Goal: Transaction & Acquisition: Purchase product/service

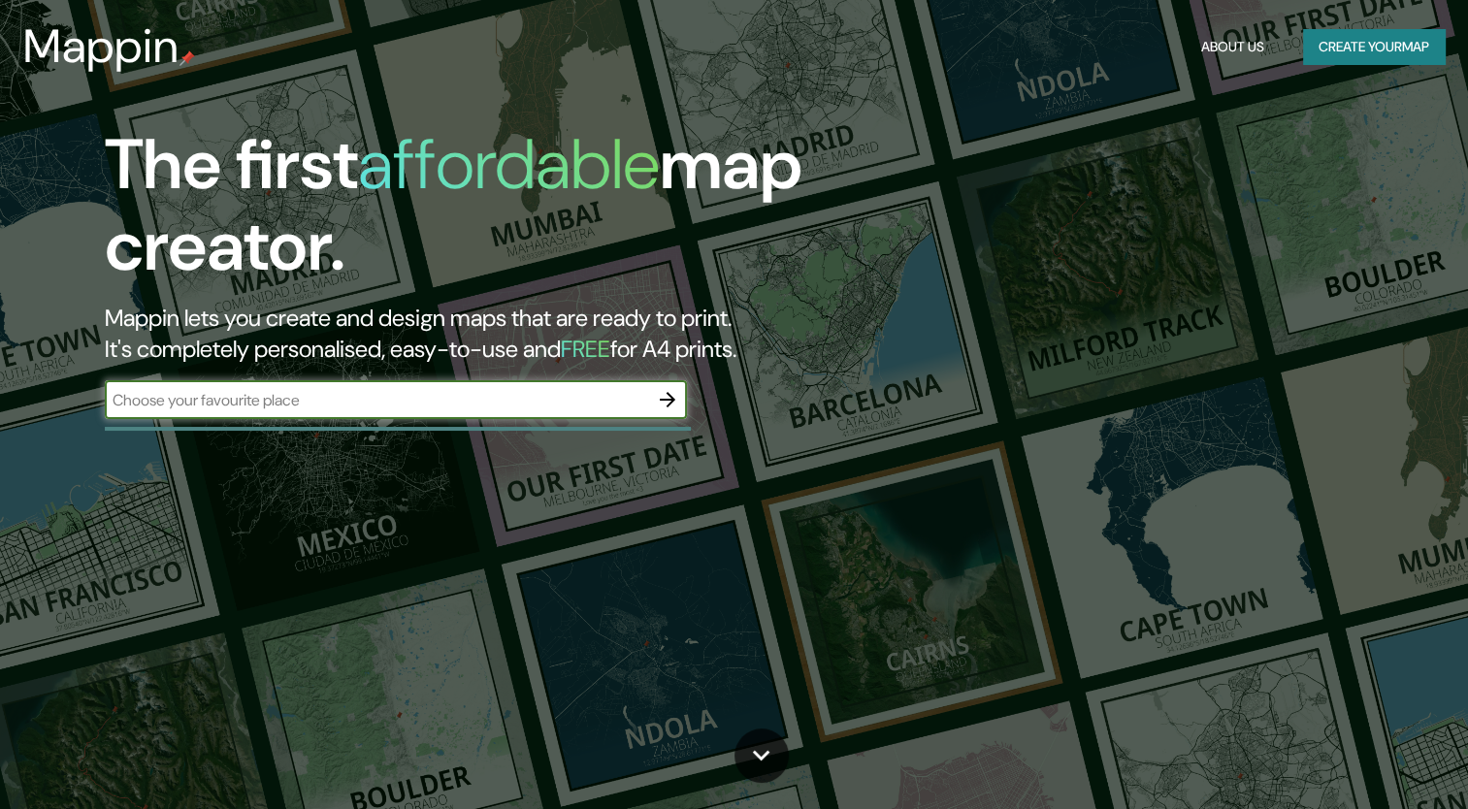
click at [499, 394] on input "text" at bounding box center [376, 400] width 543 height 22
type input "[GEOGRAPHIC_DATA]"
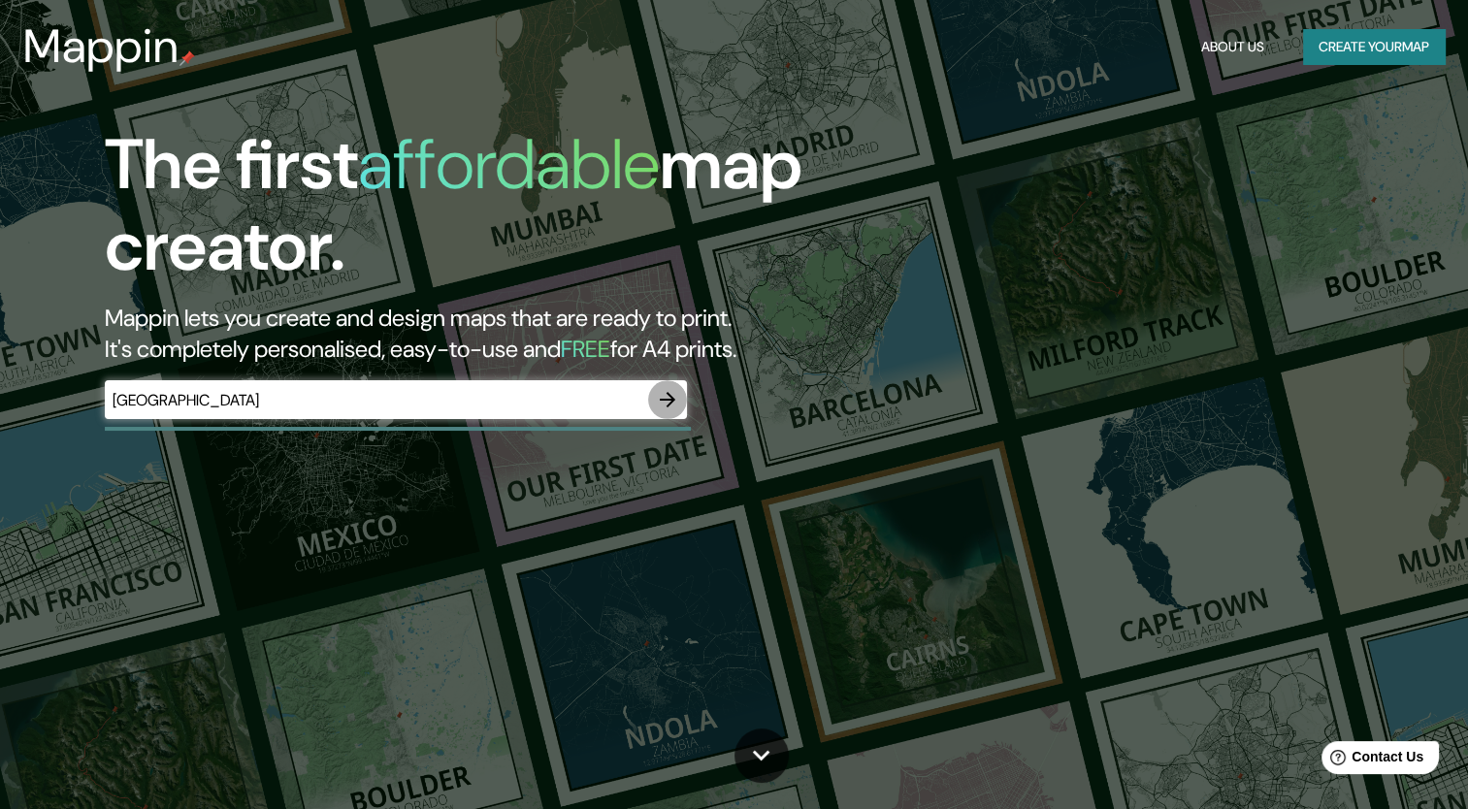
click at [673, 407] on icon "button" at bounding box center [667, 399] width 23 height 23
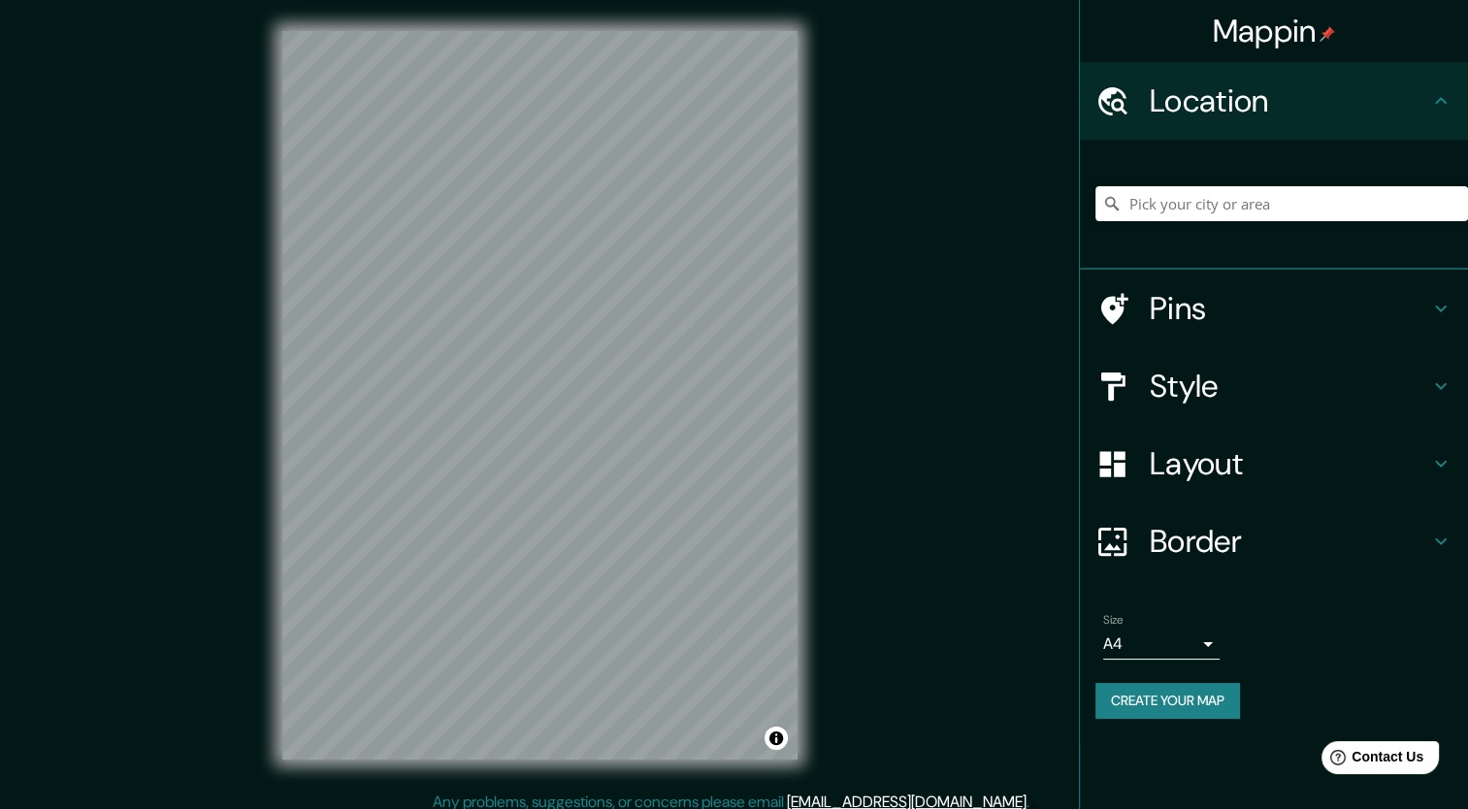
click at [881, 457] on div "Mappin Location Pins Style Layout Border Choose a border. Hint : you can make l…" at bounding box center [734, 411] width 1468 height 822
click at [1162, 198] on input "Pick your city or area" at bounding box center [1282, 203] width 373 height 35
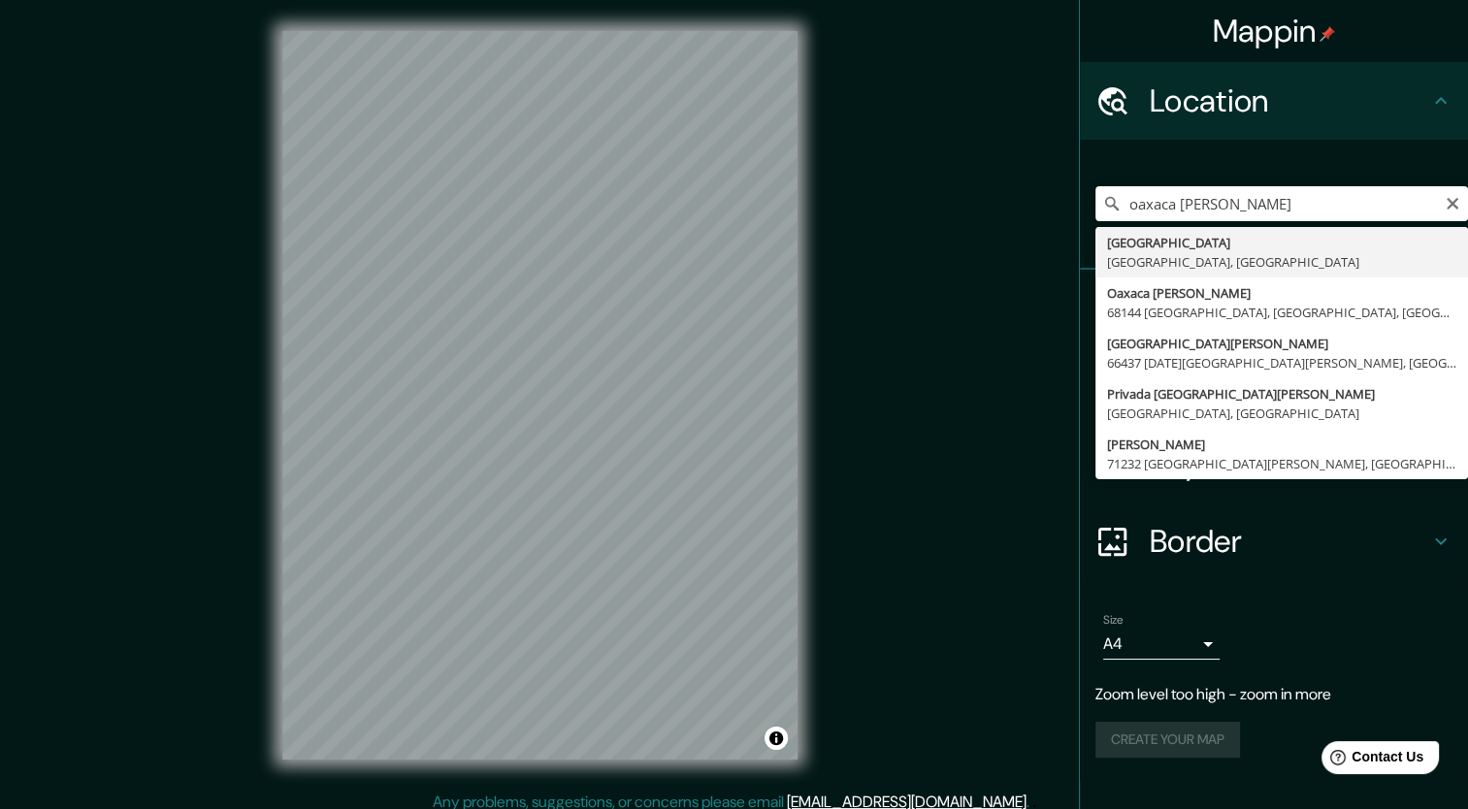
type input "[GEOGRAPHIC_DATA], [GEOGRAPHIC_DATA], [GEOGRAPHIC_DATA]"
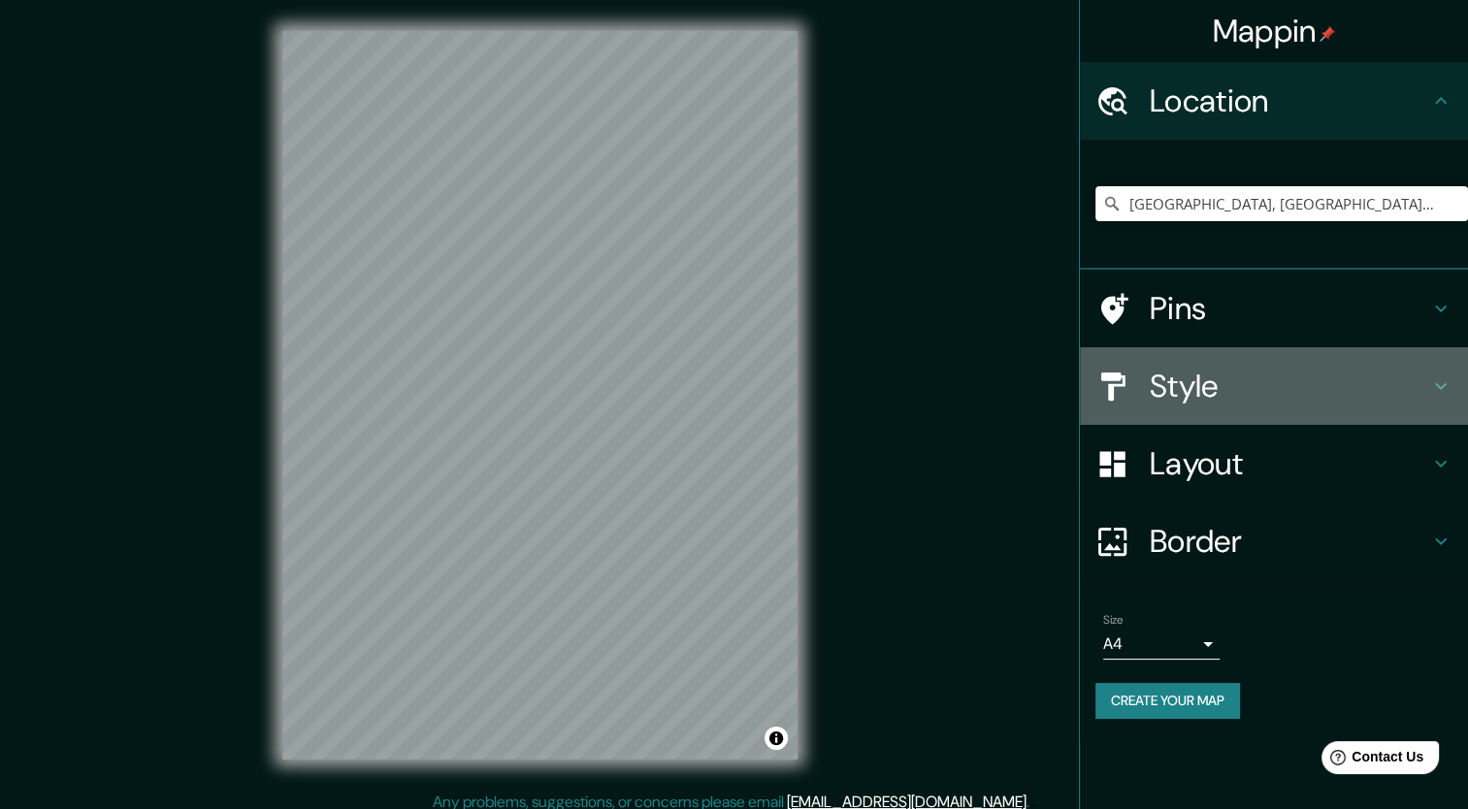
click at [1192, 383] on h4 "Style" at bounding box center [1289, 386] width 279 height 39
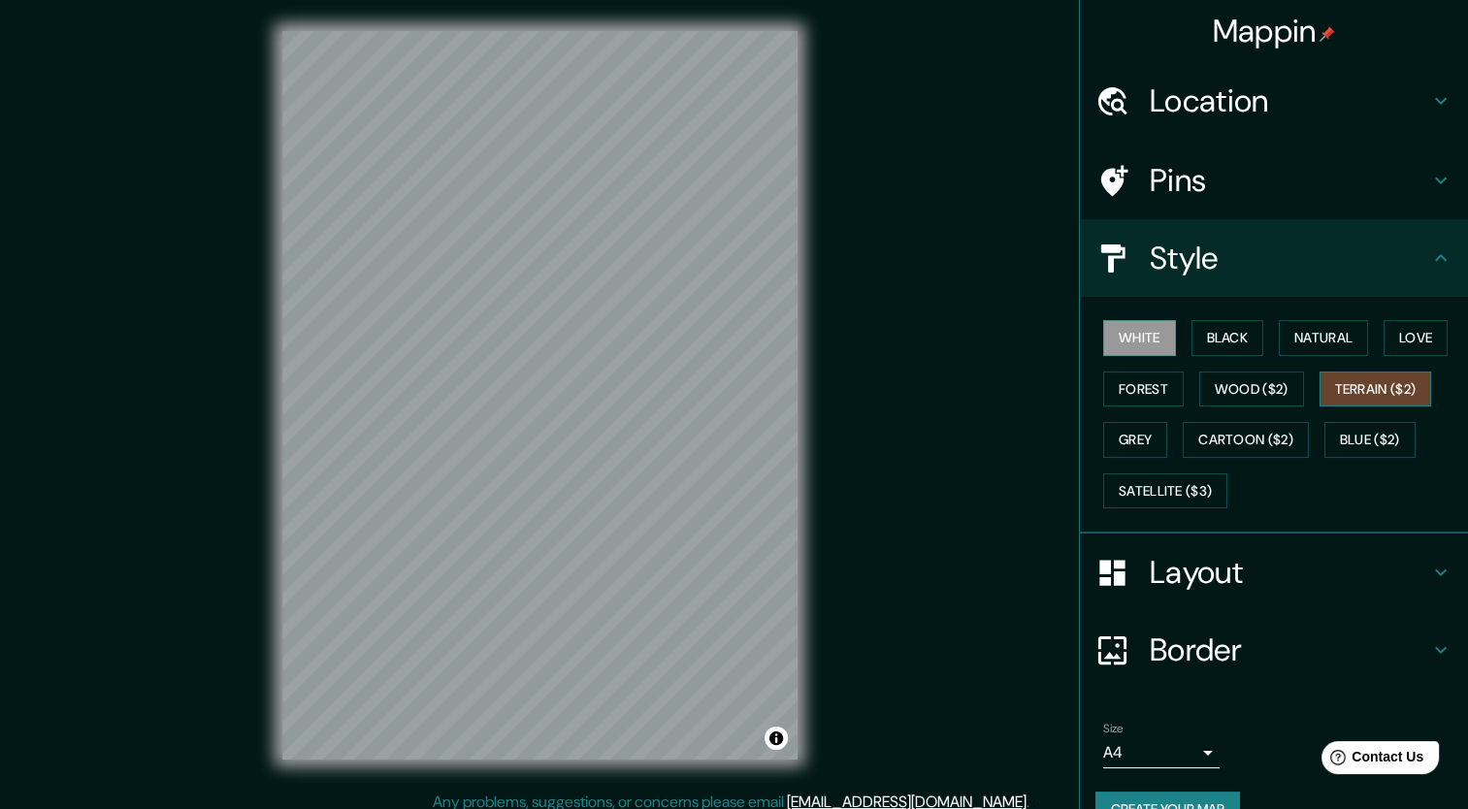
click at [1367, 394] on button "Terrain ($2)" at bounding box center [1376, 390] width 113 height 36
click at [1260, 387] on button "Wood ($2)" at bounding box center [1251, 390] width 105 height 36
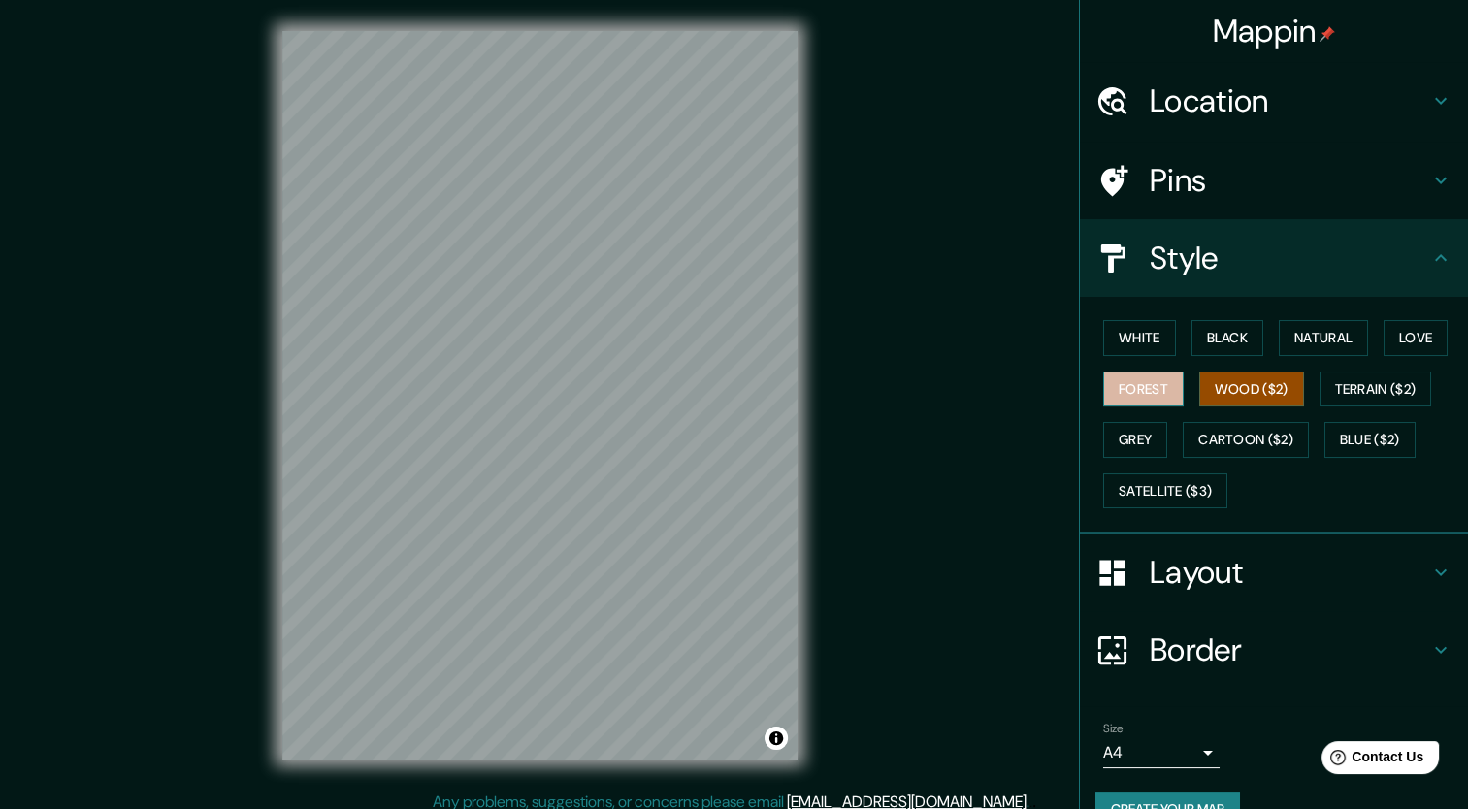
click at [1160, 387] on button "Forest" at bounding box center [1143, 390] width 81 height 36
click at [1109, 332] on button "White" at bounding box center [1139, 338] width 73 height 36
click at [1199, 328] on button "Black" at bounding box center [1228, 338] width 73 height 36
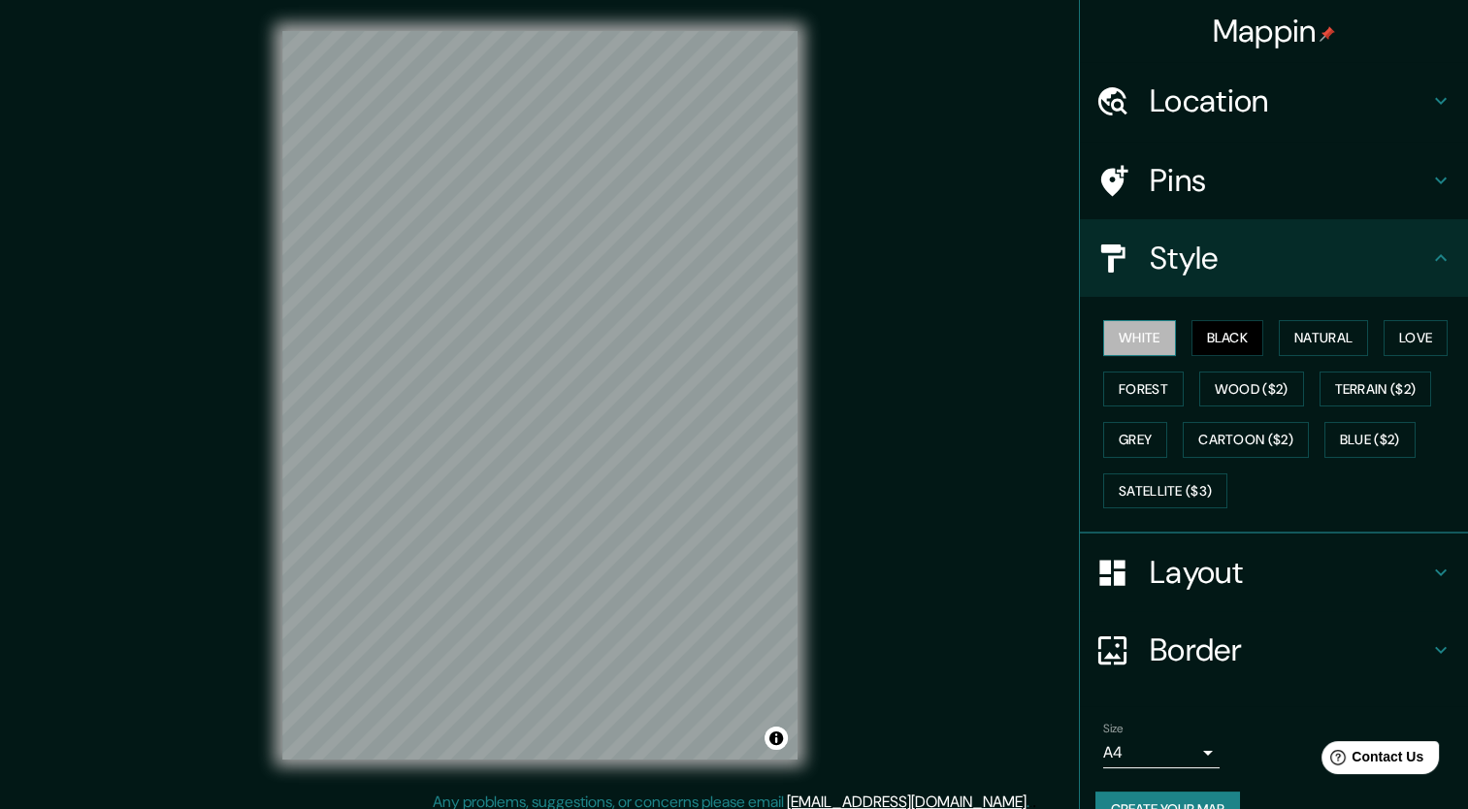
click at [1117, 336] on button "White" at bounding box center [1139, 338] width 73 height 36
click at [1103, 435] on button "Grey" at bounding box center [1135, 440] width 64 height 36
click at [1143, 336] on button "White" at bounding box center [1139, 338] width 73 height 36
click at [1227, 435] on button "Cartoon ($2)" at bounding box center [1246, 440] width 126 height 36
click at [1136, 332] on button "White" at bounding box center [1139, 338] width 73 height 36
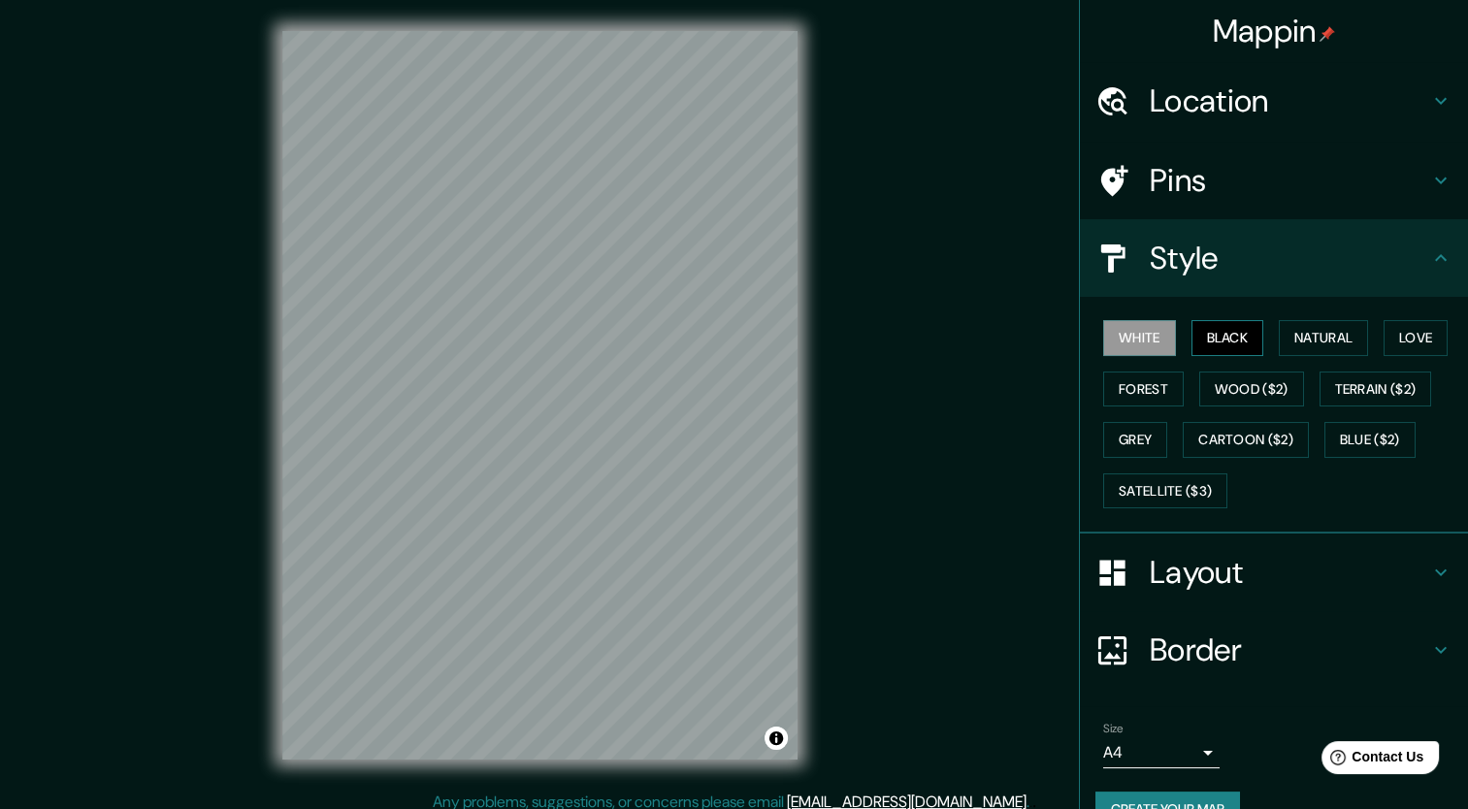
click at [1199, 329] on button "Black" at bounding box center [1228, 338] width 73 height 36
click at [1219, 565] on h4 "Layout" at bounding box center [1289, 572] width 279 height 39
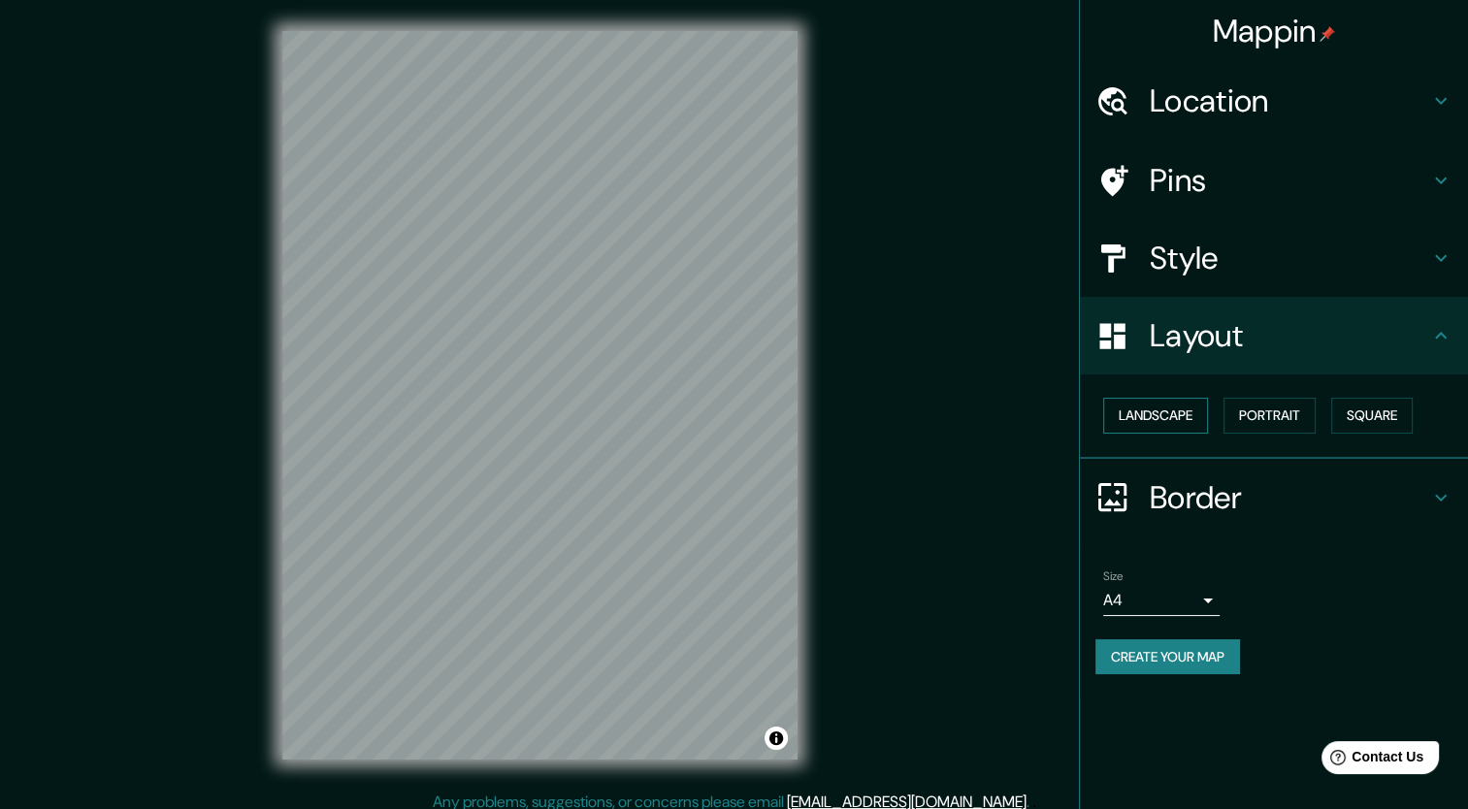
click at [1149, 413] on button "Landscape" at bounding box center [1155, 416] width 105 height 36
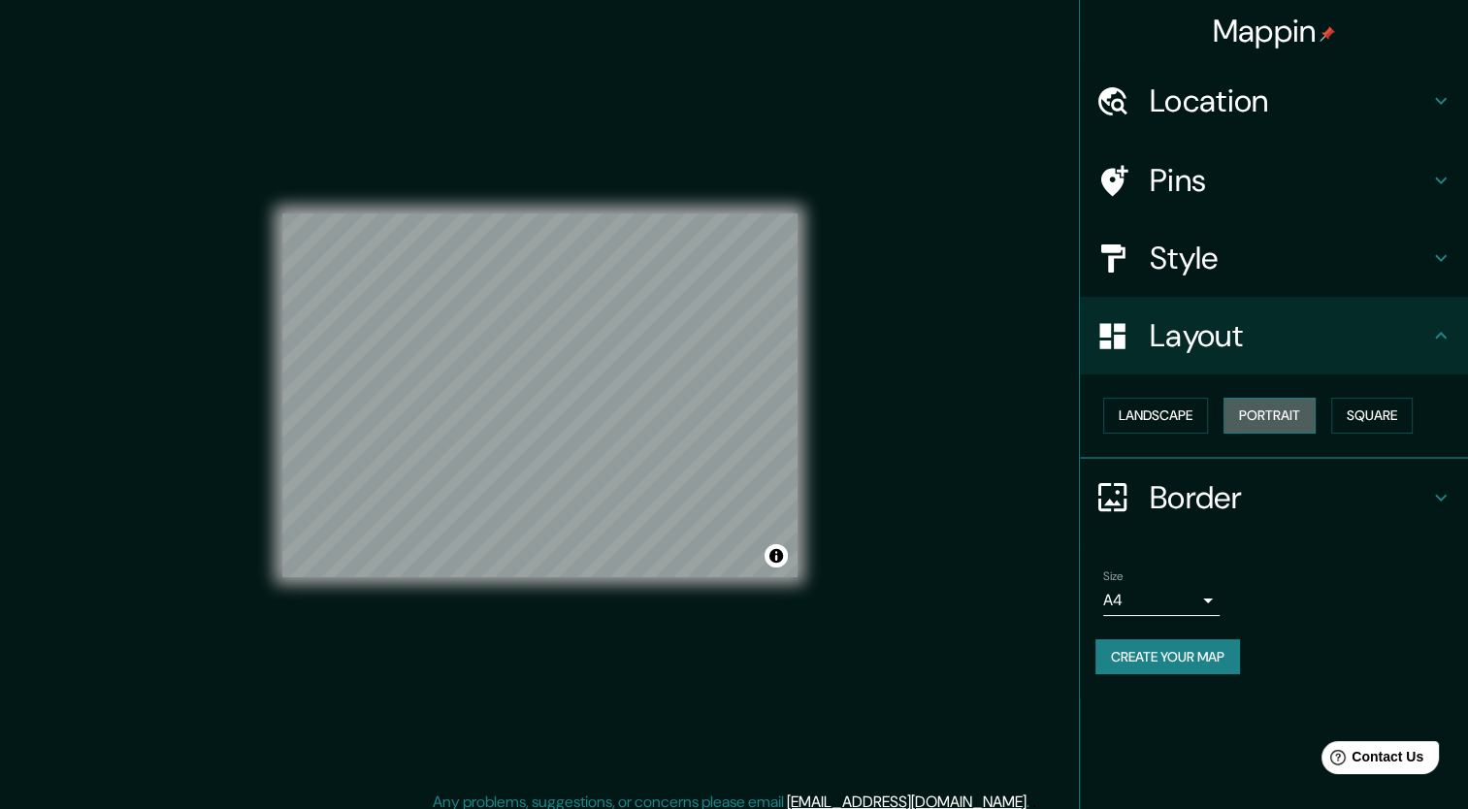
click at [1258, 416] on button "Portrait" at bounding box center [1270, 416] width 92 height 36
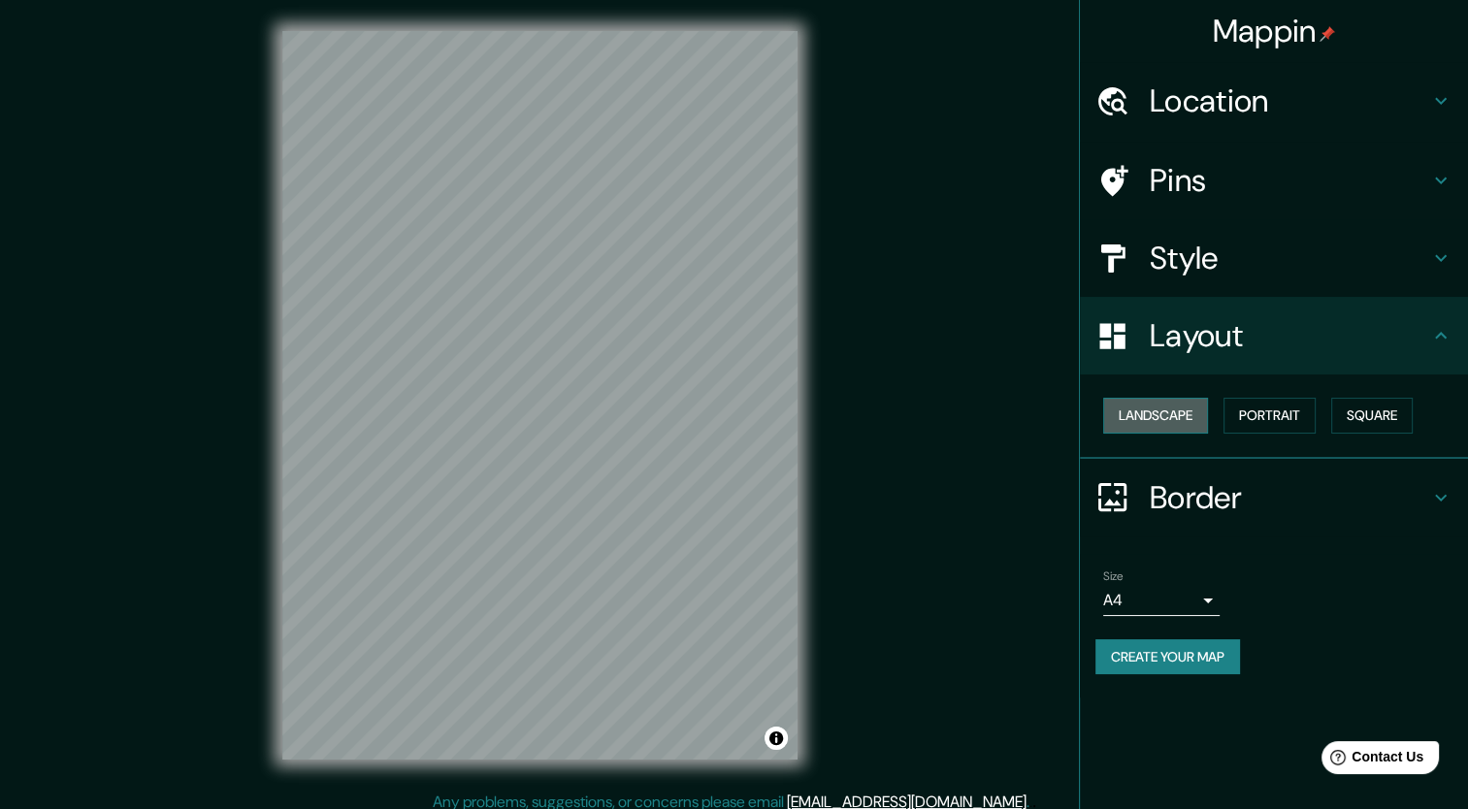
click at [1138, 416] on button "Landscape" at bounding box center [1155, 416] width 105 height 36
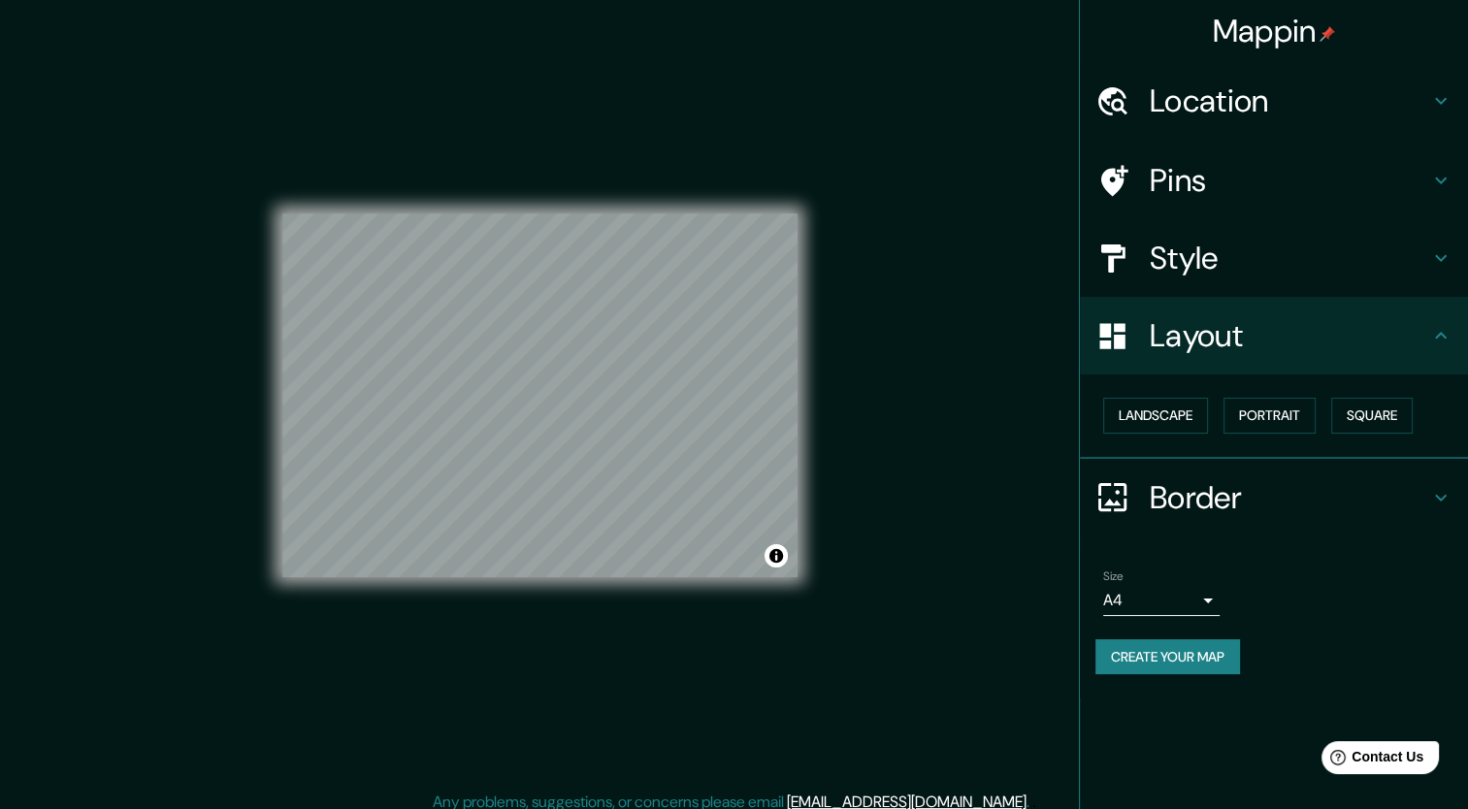
click at [1174, 181] on h4 "Pins" at bounding box center [1289, 180] width 279 height 39
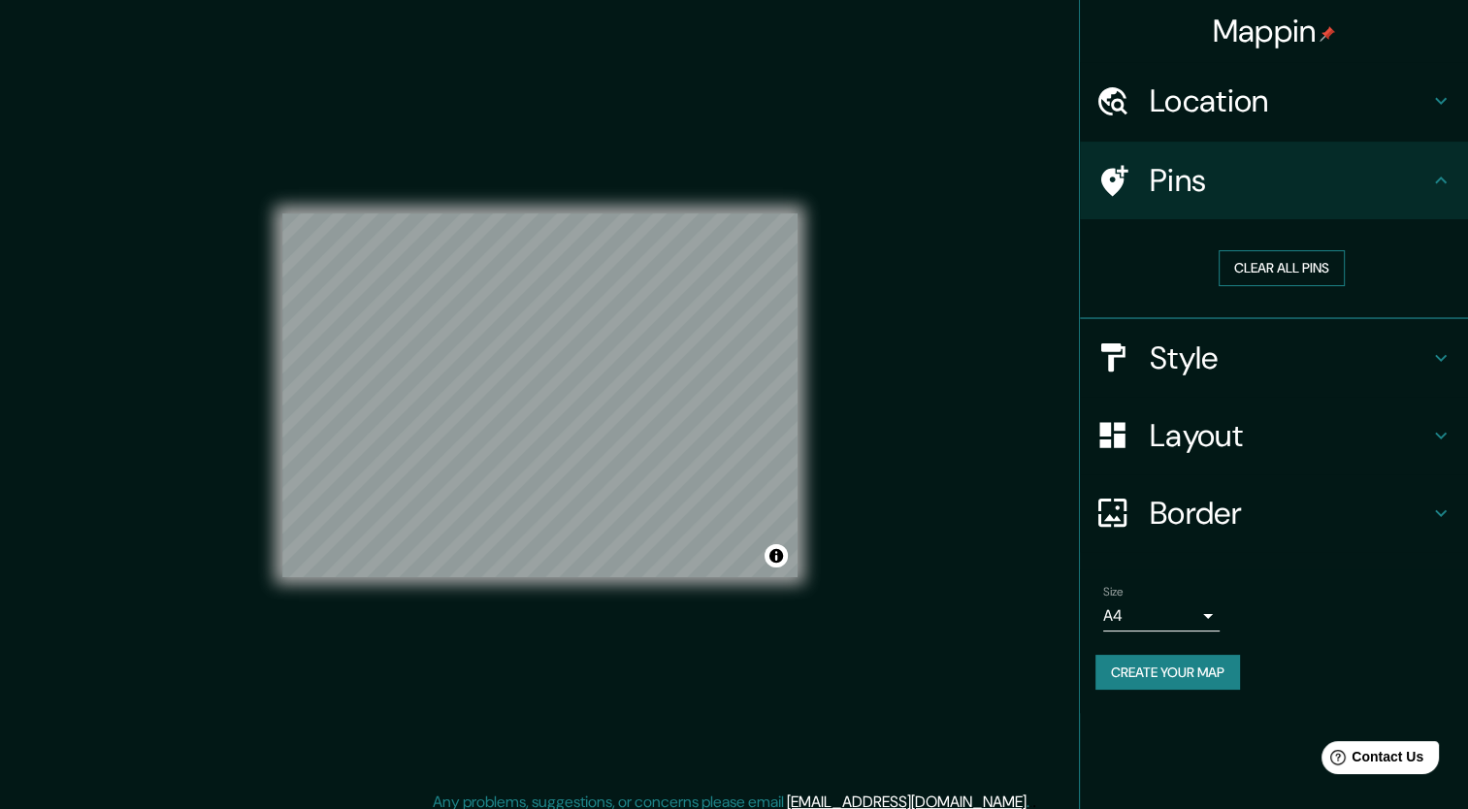
click at [1277, 270] on button "Clear all pins" at bounding box center [1282, 268] width 126 height 36
click at [543, 378] on div at bounding box center [540, 379] width 16 height 16
click at [1253, 257] on button "Clear all pins" at bounding box center [1282, 268] width 126 height 36
click at [1197, 107] on h4 "Location" at bounding box center [1289, 101] width 279 height 39
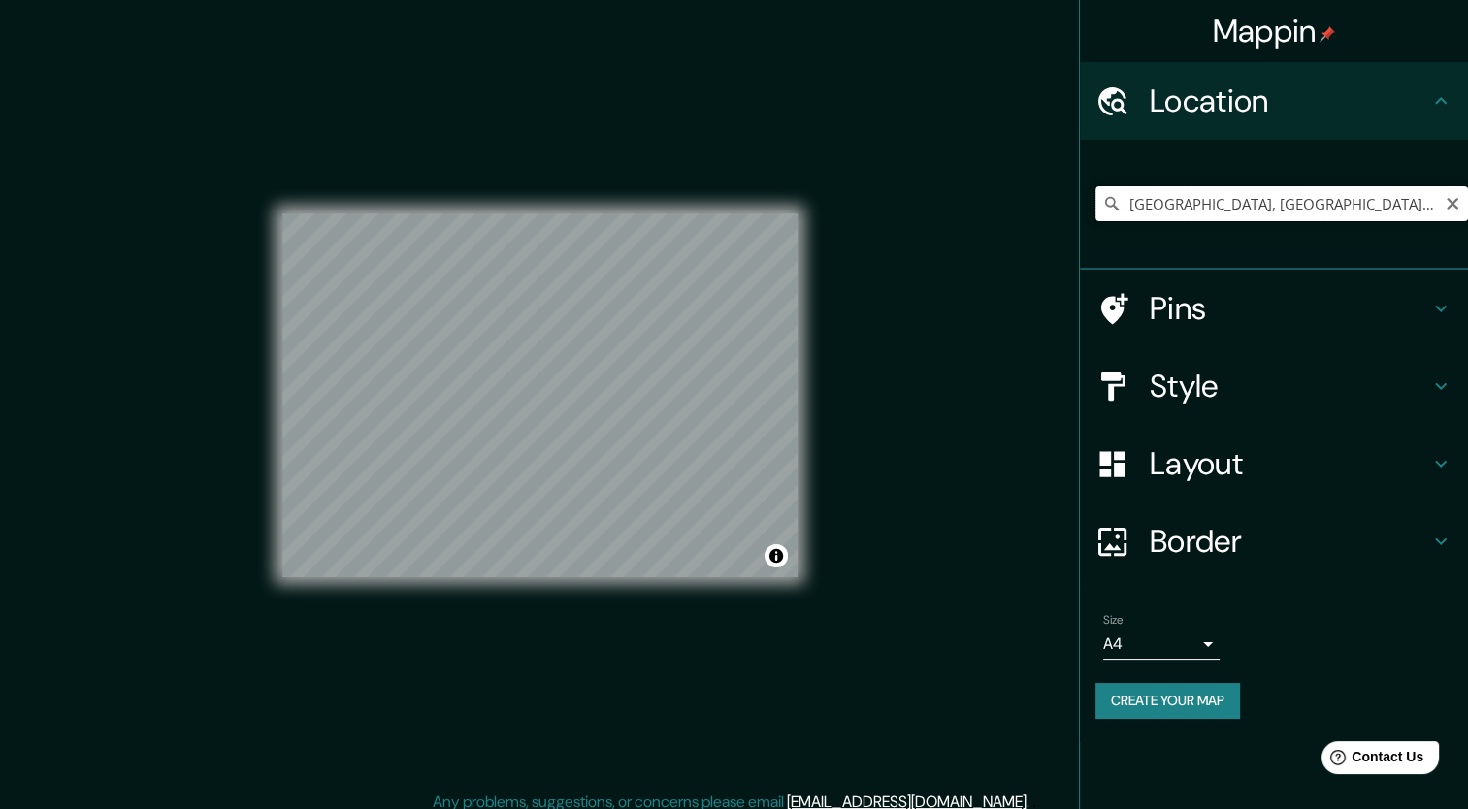
click at [1404, 200] on input "[GEOGRAPHIC_DATA], [GEOGRAPHIC_DATA], [GEOGRAPHIC_DATA]" at bounding box center [1282, 203] width 373 height 35
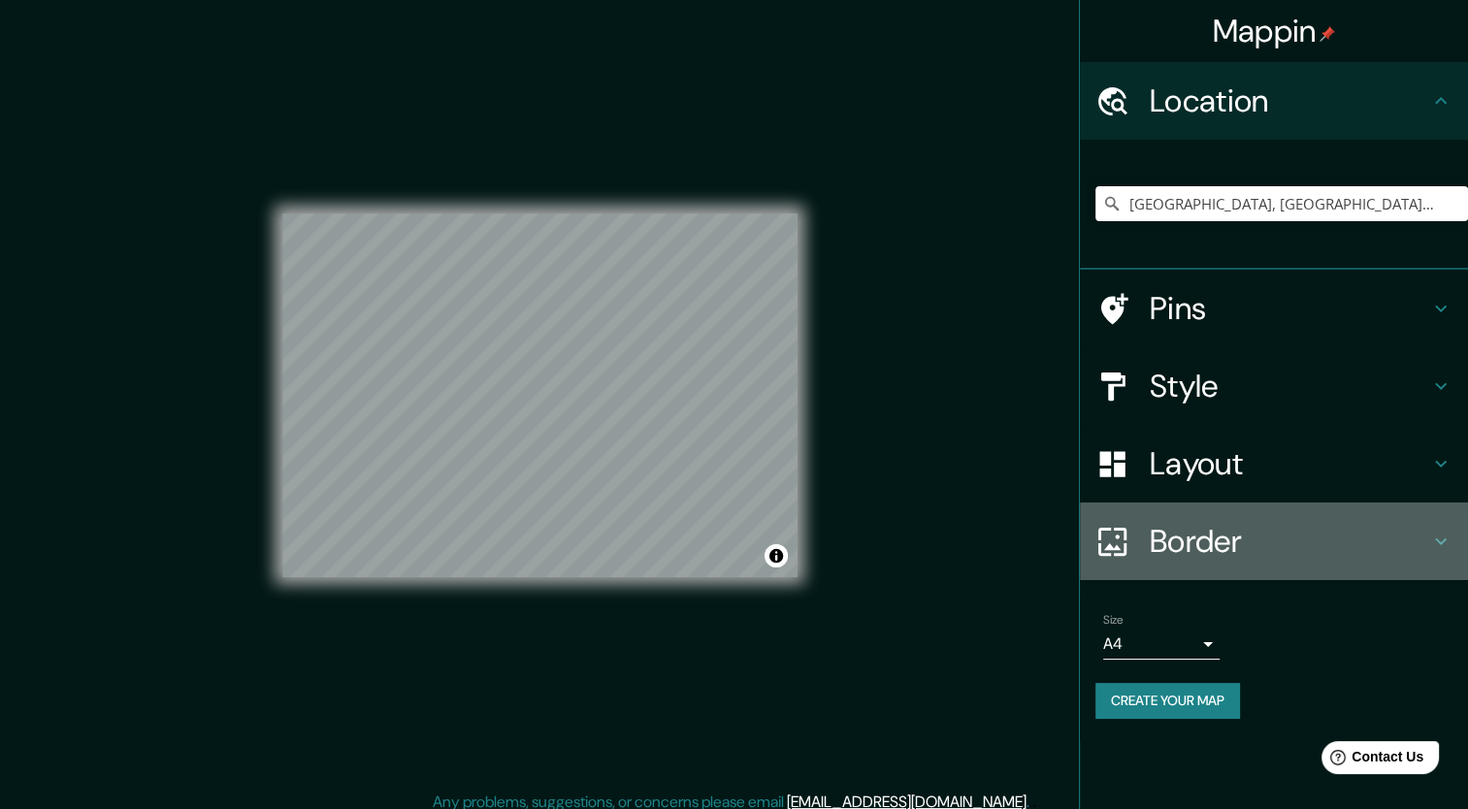
click at [1205, 557] on h4 "Border" at bounding box center [1289, 541] width 279 height 39
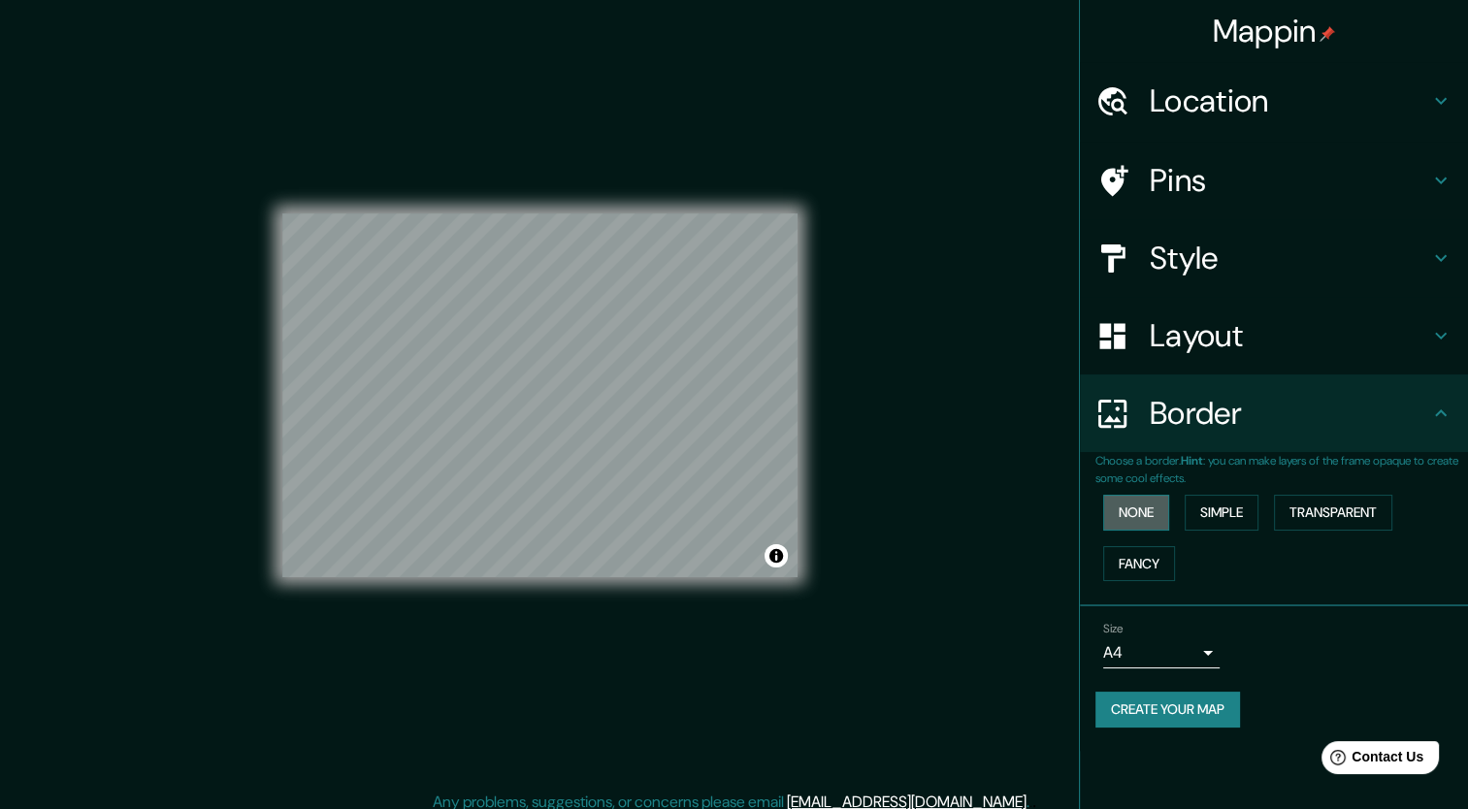
click at [1146, 514] on button "None" at bounding box center [1136, 513] width 66 height 36
click at [1210, 512] on button "Simple" at bounding box center [1222, 513] width 74 height 36
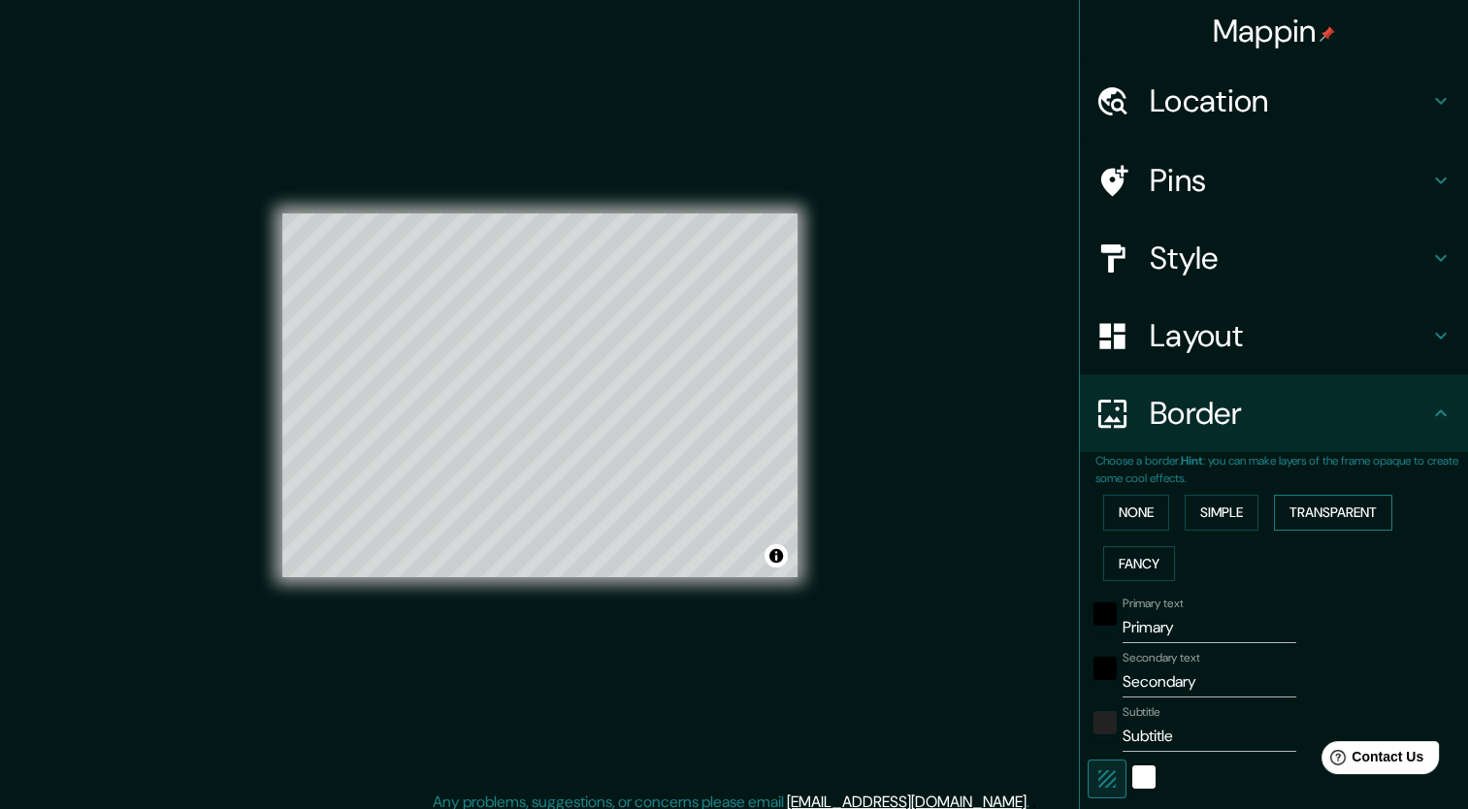
click at [1310, 507] on button "Transparent" at bounding box center [1333, 513] width 118 height 36
click at [1114, 560] on button "Fancy" at bounding box center [1139, 564] width 72 height 36
click at [984, 425] on div "Mappin Location [GEOGRAPHIC_DATA], [GEOGRAPHIC_DATA], [GEOGRAPHIC_DATA] Pins St…" at bounding box center [734, 411] width 1468 height 822
